Goal: Navigation & Orientation: Understand site structure

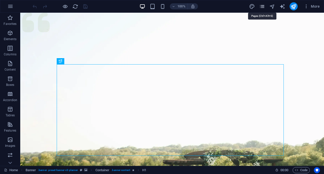
click at [263, 6] on icon "pages" at bounding box center [262, 7] width 6 height 6
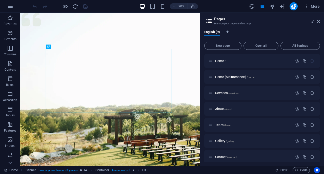
click at [275, 25] on h3 "Manage your pages and settings" at bounding box center [262, 23] width 96 height 5
click at [318, 20] on icon at bounding box center [318, 21] width 3 height 4
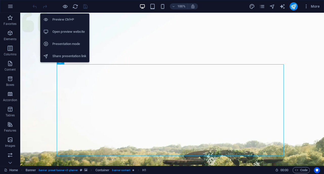
click at [79, 42] on h6 "Presentation mode" at bounding box center [69, 44] width 34 height 6
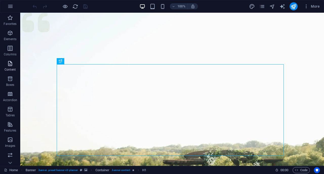
click at [10, 65] on icon "button" at bounding box center [10, 63] width 6 height 6
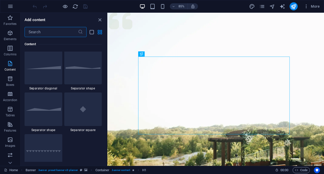
scroll to position [1262, 0]
click at [9, 113] on p "Tables" at bounding box center [10, 115] width 9 height 4
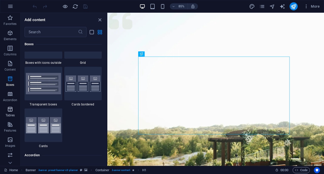
scroll to position [1755, 0]
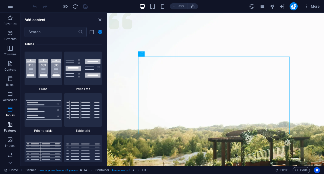
click at [10, 126] on icon "button" at bounding box center [10, 124] width 6 height 6
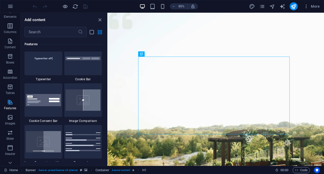
scroll to position [35, 0]
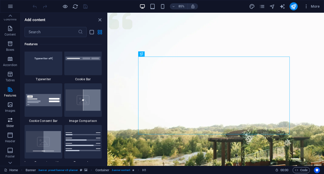
click at [12, 119] on icon "button" at bounding box center [10, 120] width 6 height 6
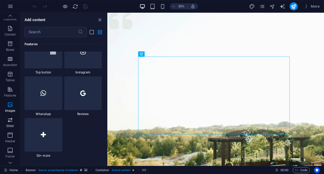
scroll to position [2873, 0]
